Goal: Task Accomplishment & Management: Use online tool/utility

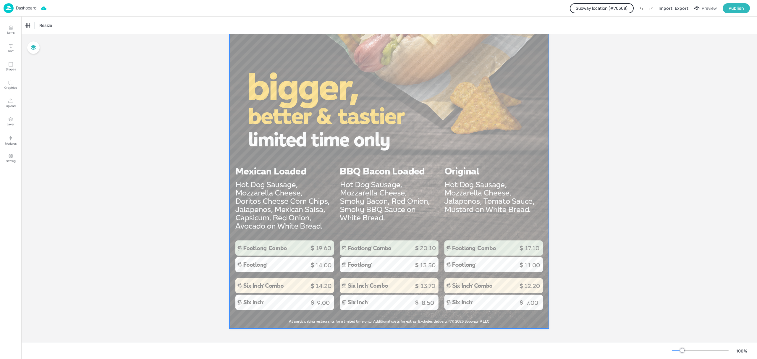
scroll to position [294, 0]
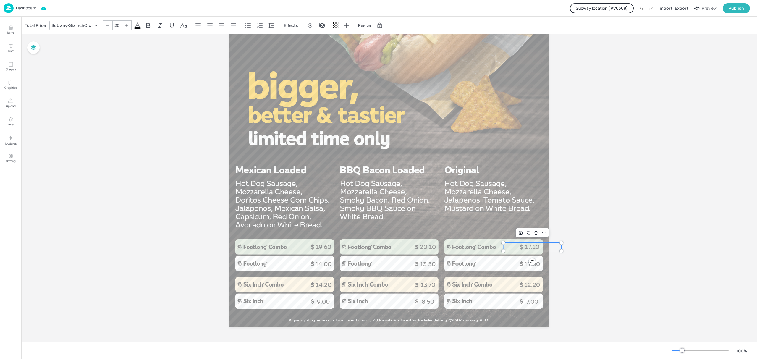
click at [524, 247] on p "17.10" at bounding box center [532, 247] width 58 height 8
drag, startPoint x: 12, startPoint y: 136, endPoint x: 1, endPoint y: 142, distance: 12.6
click at [11, 138] on icon "Modules" at bounding box center [10, 137] width 7 height 7
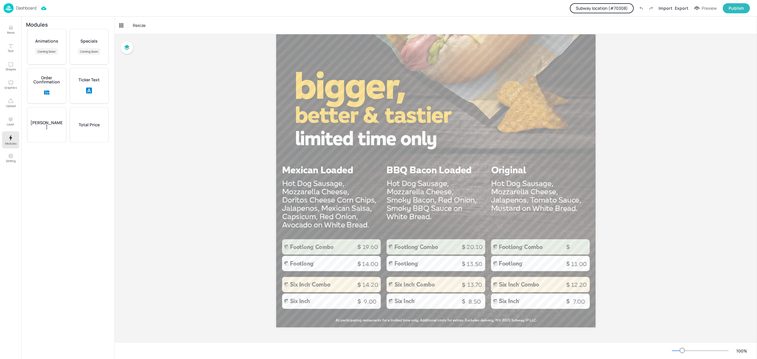
click at [85, 121] on div "Total Price" at bounding box center [89, 124] width 39 height 35
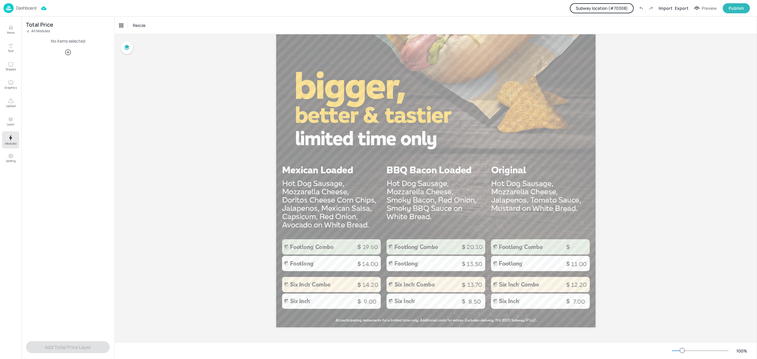
click at [67, 50] on icon "button" at bounding box center [67, 52] width 7 height 7
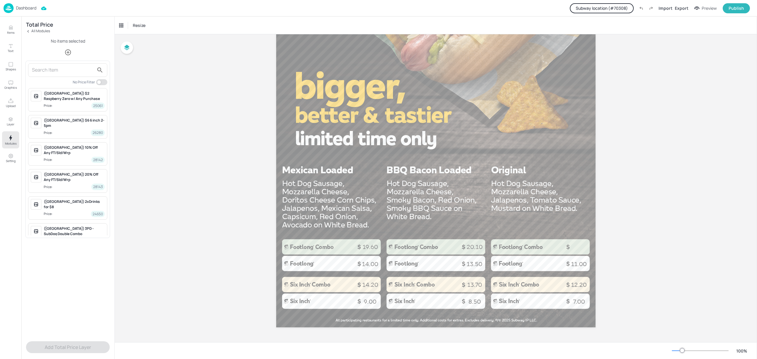
click at [63, 70] on input "text" at bounding box center [63, 69] width 62 height 9
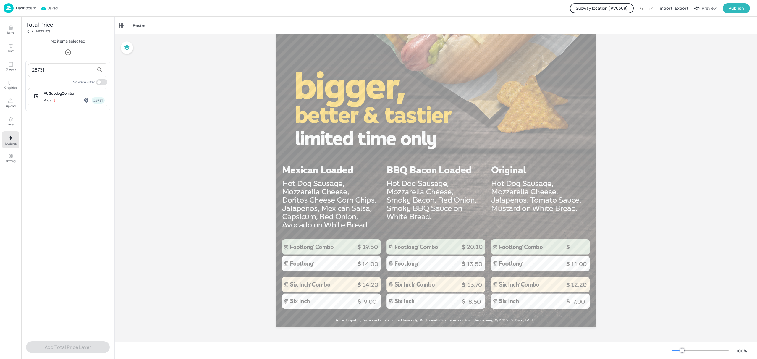
click at [67, 99] on span "Price: 5 26731" at bounding box center [74, 100] width 61 height 6
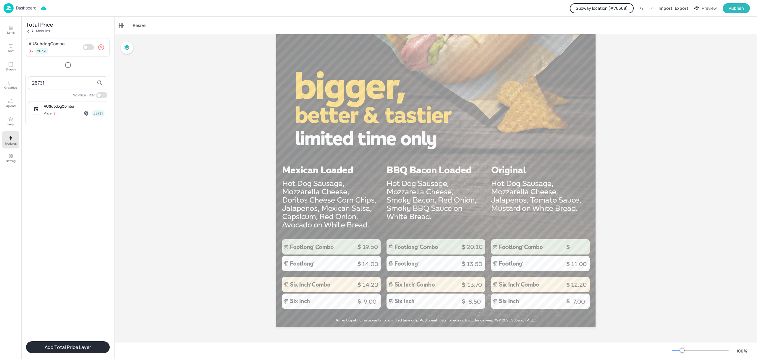
drag, startPoint x: 77, startPoint y: 84, endPoint x: 15, endPoint y: 92, distance: 62.3
click at [15, 92] on div "26731 No Price Filter AUSubdogCombo Price: 5 26731" at bounding box center [378, 179] width 757 height 359
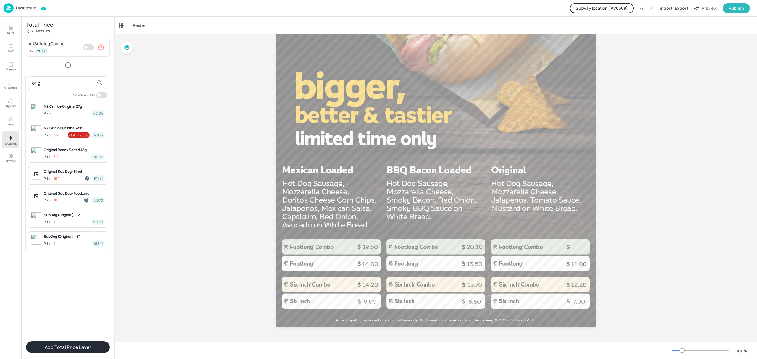
type input "orig"
click at [69, 213] on div "SubDog (Original) - 12" Price: 11 51390" at bounding box center [67, 219] width 79 height 18
click at [154, 92] on div at bounding box center [378, 179] width 757 height 359
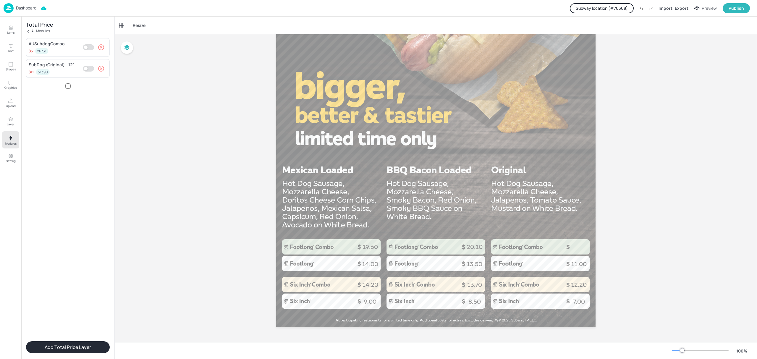
click at [95, 346] on button "Add Total Price Layer" at bounding box center [68, 347] width 84 height 12
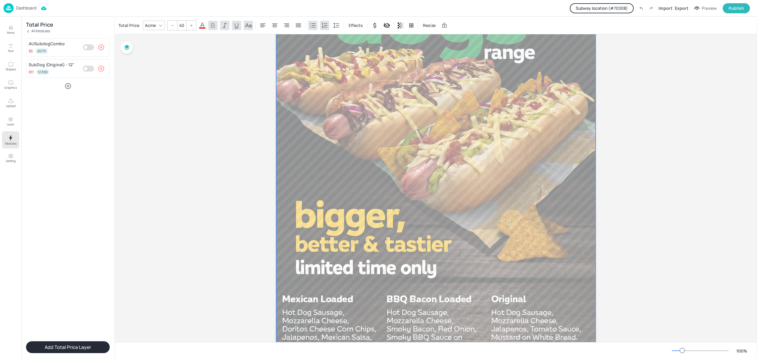
scroll to position [18, 0]
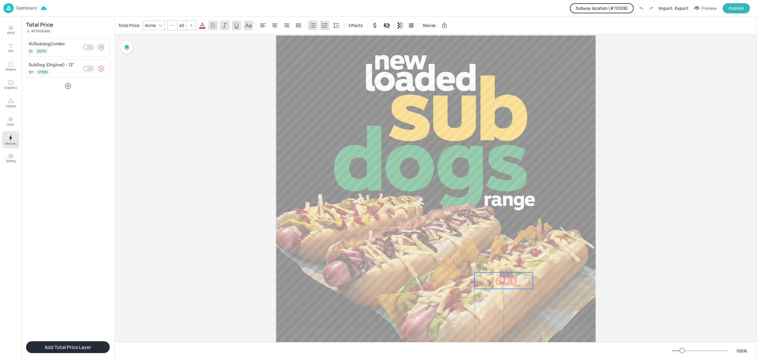
drag, startPoint x: 325, startPoint y: 51, endPoint x: 512, endPoint y: 277, distance: 293.3
click at [512, 277] on p "16.00" at bounding box center [503, 280] width 58 height 17
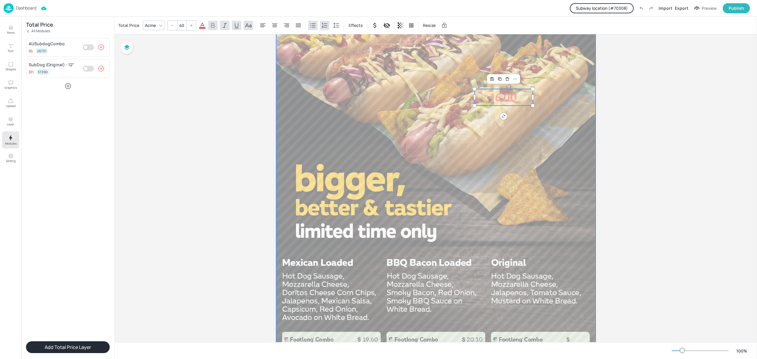
scroll to position [215, 0]
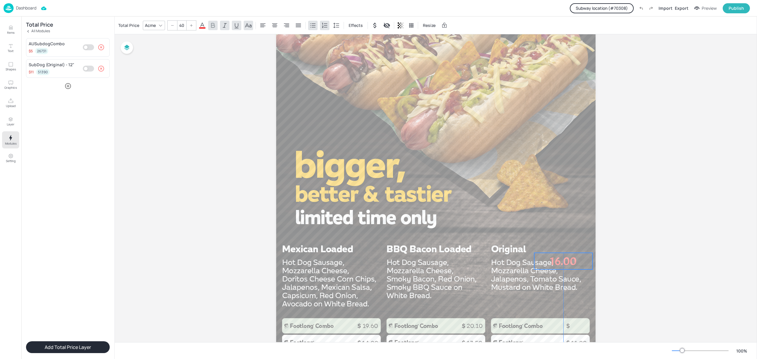
drag, startPoint x: 552, startPoint y: 183, endPoint x: 562, endPoint y: 271, distance: 89.2
click at [562, 269] on p "16.00" at bounding box center [563, 261] width 58 height 17
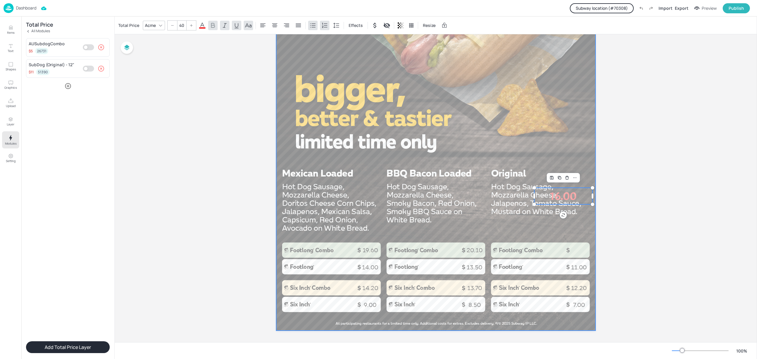
scroll to position [294, 0]
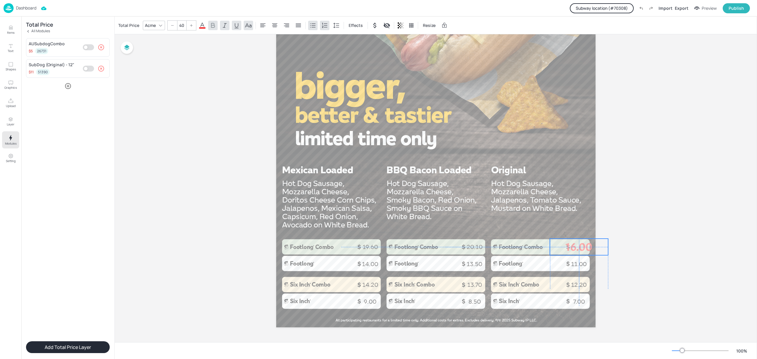
drag, startPoint x: 582, startPoint y: 233, endPoint x: 584, endPoint y: 247, distance: 14.0
click at [584, 247] on p "16.00" at bounding box center [579, 247] width 58 height 17
click at [158, 26] on icon at bounding box center [160, 25] width 5 height 5
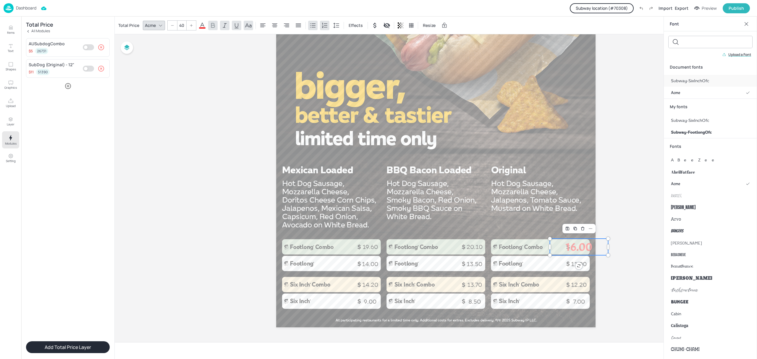
click at [687, 86] on div "Subway-SixInchOfc" at bounding box center [710, 81] width 93 height 12
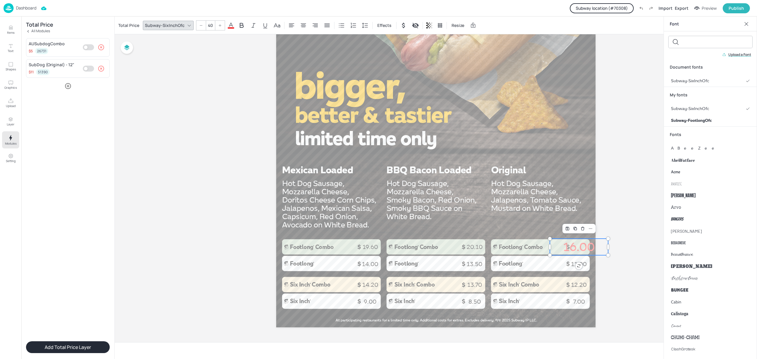
click at [208, 25] on input "40" at bounding box center [210, 25] width 8 height 9
type input "20"
click at [229, 26] on icon at bounding box center [230, 25] width 7 height 7
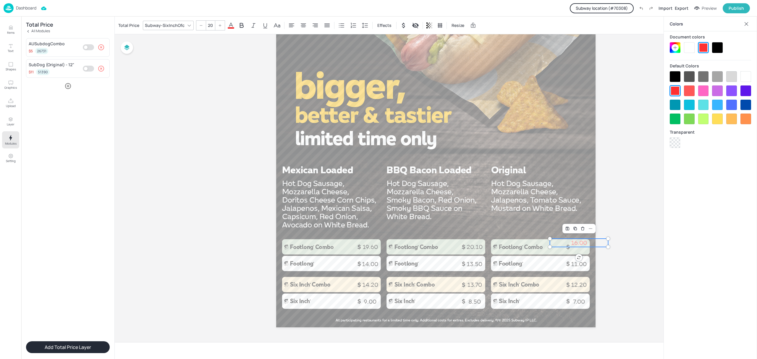
click at [719, 47] on div at bounding box center [717, 47] width 11 height 11
drag, startPoint x: 578, startPoint y: 246, endPoint x: 579, endPoint y: 250, distance: 3.6
click at [579, 250] on p "16.00" at bounding box center [579, 247] width 58 height 8
click at [572, 213] on div at bounding box center [435, 44] width 319 height 568
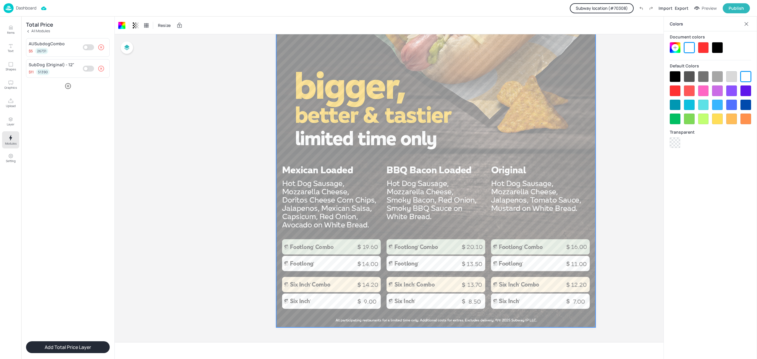
click at [746, 25] on icon at bounding box center [746, 24] width 6 height 6
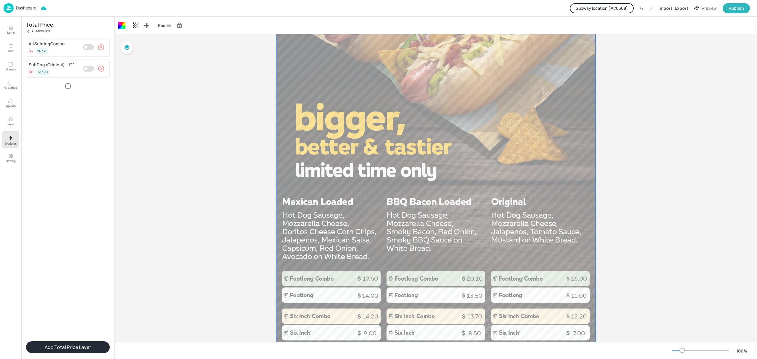
scroll to position [276, 0]
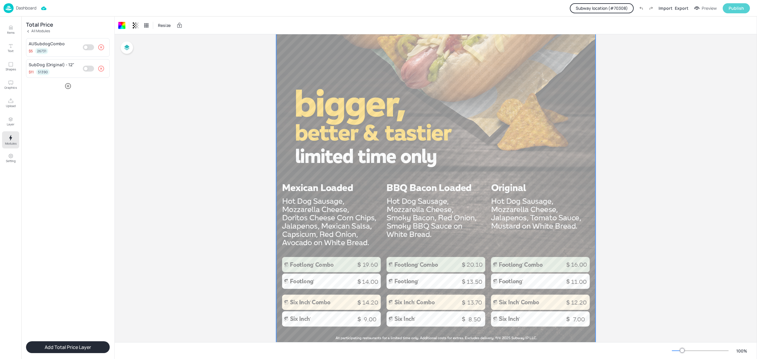
click at [735, 11] on button "Publish" at bounding box center [735, 8] width 27 height 10
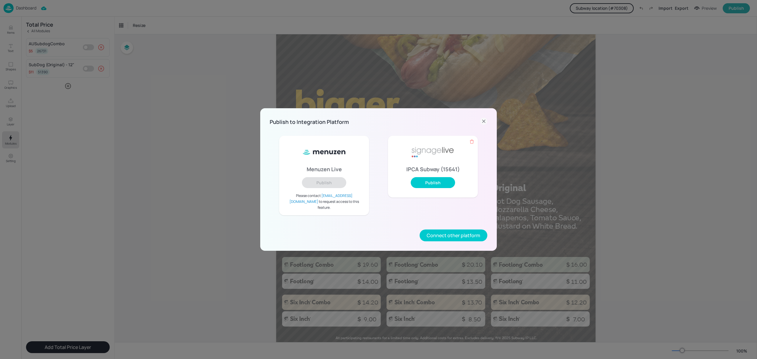
click at [428, 179] on div "IPCA Subway (15641) Publish" at bounding box center [433, 167] width 90 height 62
click at [423, 181] on button "Publish" at bounding box center [433, 182] width 44 height 11
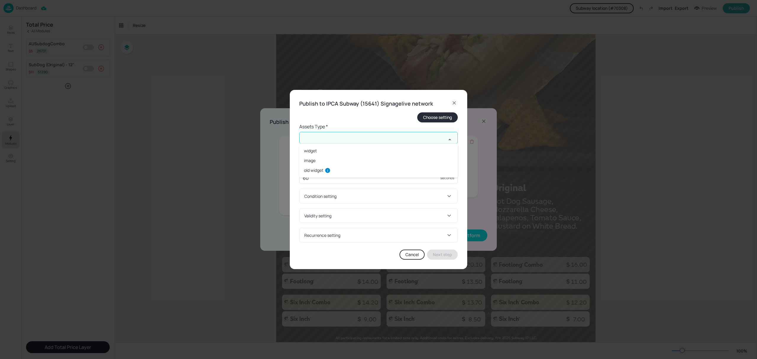
click at [362, 136] on input "text" at bounding box center [372, 138] width 147 height 12
click at [317, 151] on li "widget" at bounding box center [378, 151] width 158 height 10
type input "widget"
click at [320, 167] on input "text" at bounding box center [372, 161] width 147 height 12
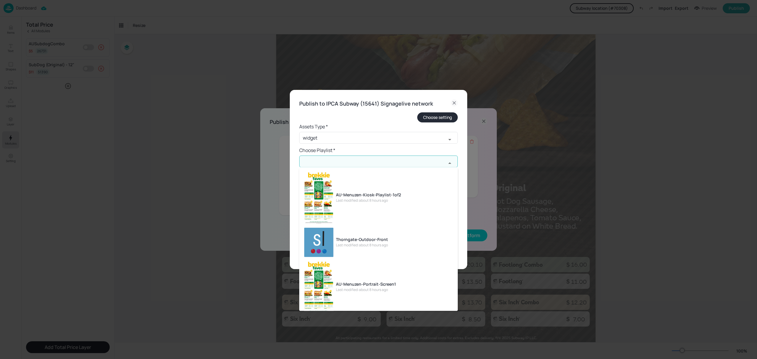
paste input "NZ-Menuzen-Kiosk-Playlist-1of2"
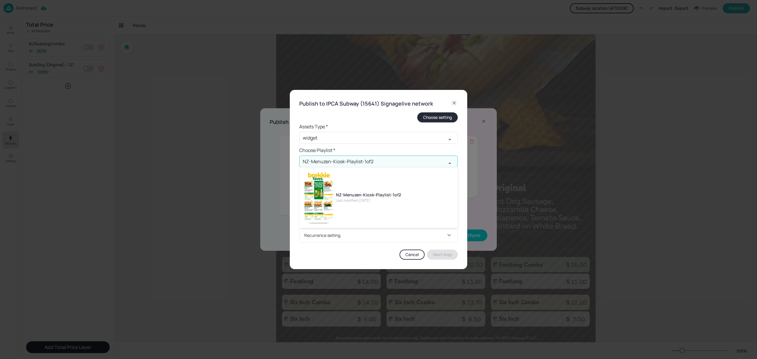
click at [344, 197] on div "NZ-Menuzen-Kiosk-Playlist-1of2" at bounding box center [368, 195] width 65 height 6
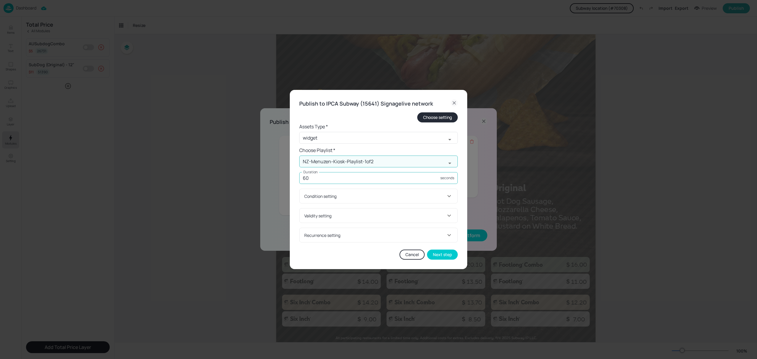
type input "NZ-Menuzen-Kiosk-Playlist-1of2"
drag, startPoint x: 330, startPoint y: 178, endPoint x: 290, endPoint y: 180, distance: 40.6
click at [290, 181] on div "Publish to IPCA Subway (15641) Signagelive network Choose setting Assets Type *…" at bounding box center [378, 179] width 177 height 179
type input "15"
click at [326, 197] on div "Condition setting" at bounding box center [374, 196] width 141 height 6
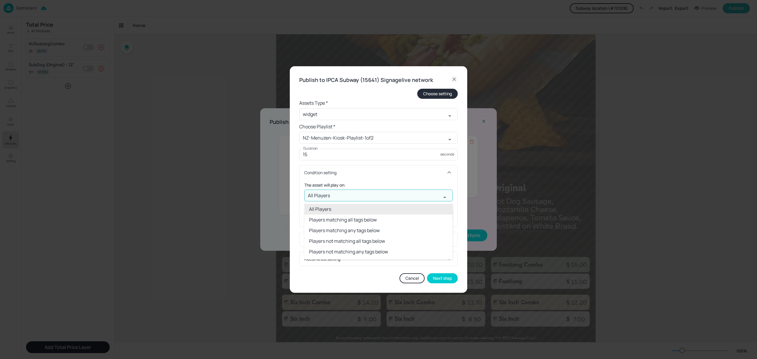
click at [331, 196] on input "All Players" at bounding box center [372, 195] width 137 height 12
click at [343, 249] on li "Players not matching any tags below" at bounding box center [378, 251] width 148 height 11
type input "Players not matching any tags below"
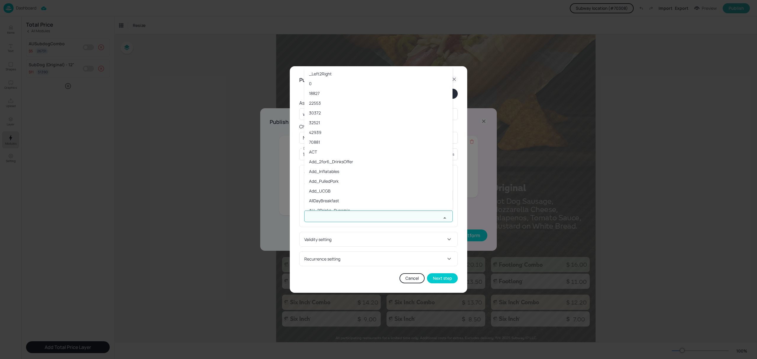
click at [344, 214] on input "text" at bounding box center [372, 216] width 137 height 12
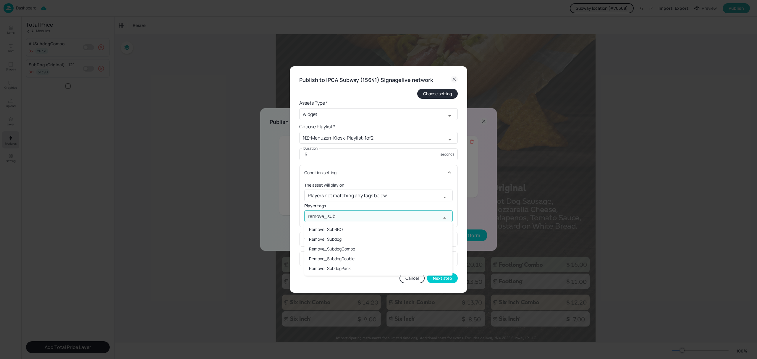
type input "remove_subd"
click at [344, 228] on li "Remove_Subdog" at bounding box center [378, 229] width 148 height 10
click at [354, 240] on div "Validity setting" at bounding box center [374, 239] width 141 height 6
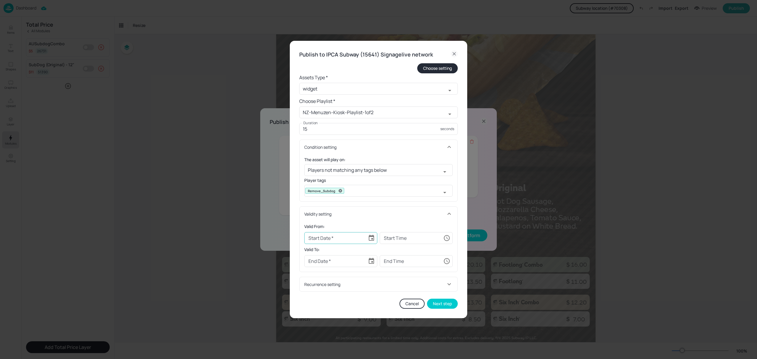
click at [371, 238] on icon "Choose date" at bounding box center [371, 237] width 7 height 7
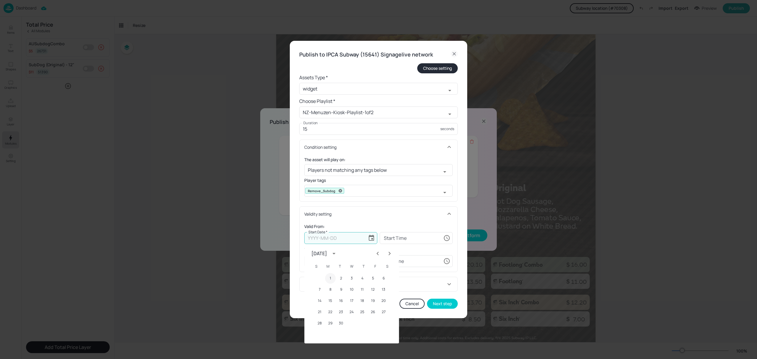
click at [328, 278] on button "1" at bounding box center [330, 278] width 11 height 11
type input "[DATE]"
type input "00:00:00"
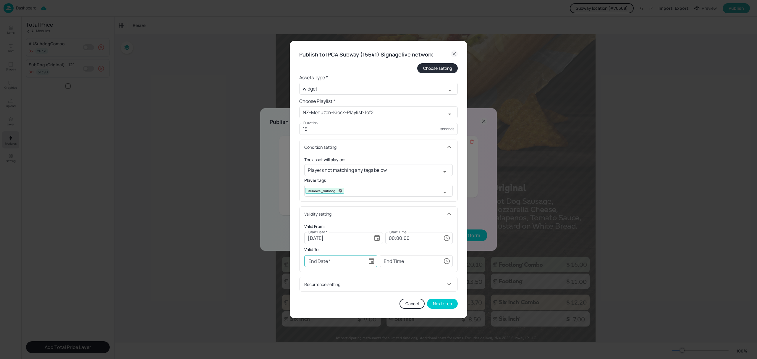
click at [372, 259] on icon "Choose date" at bounding box center [371, 261] width 5 height 6
click at [390, 163] on icon "Next month" at bounding box center [389, 165] width 7 height 7
click at [340, 201] on button "7" at bounding box center [341, 201] width 11 height 11
type input "[DATE]"
click at [388, 265] on input "00:00:00" at bounding box center [413, 261] width 56 height 12
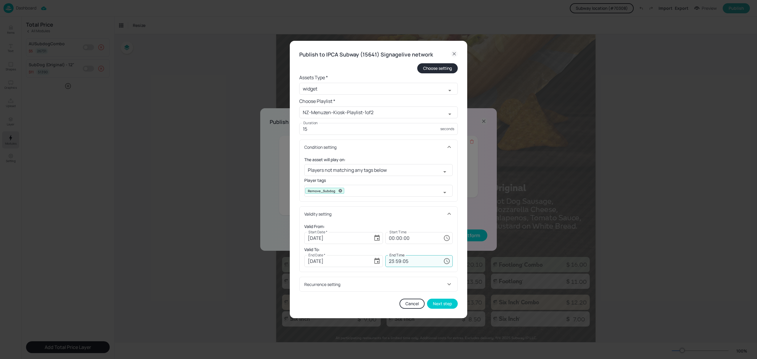
type input "23:59:59"
